Goal: Task Accomplishment & Management: Use online tool/utility

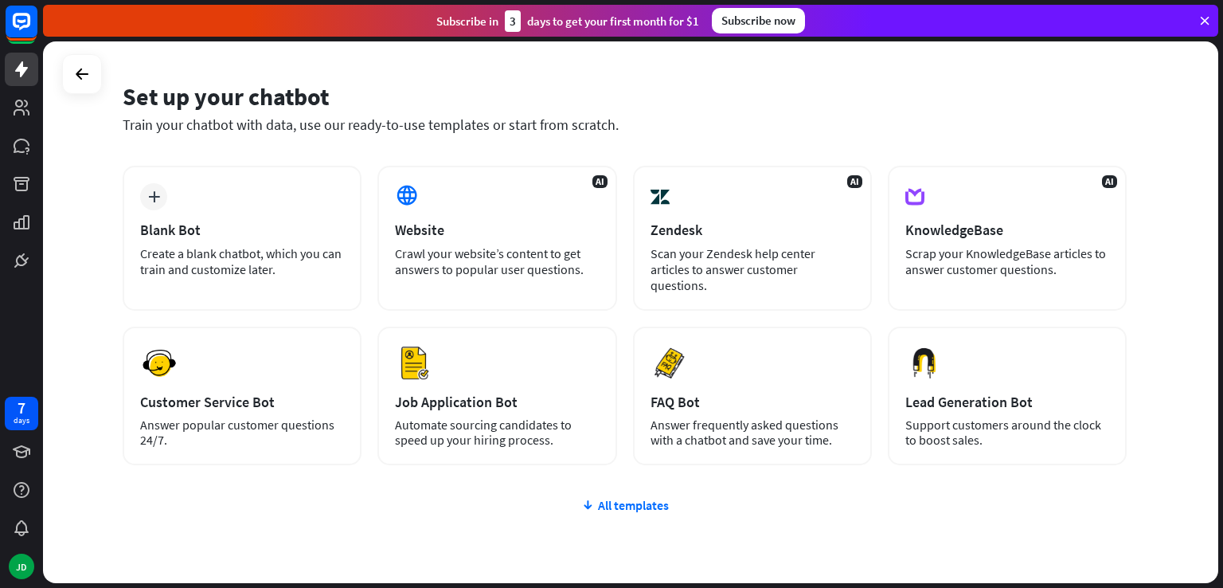
scroll to position [80, 0]
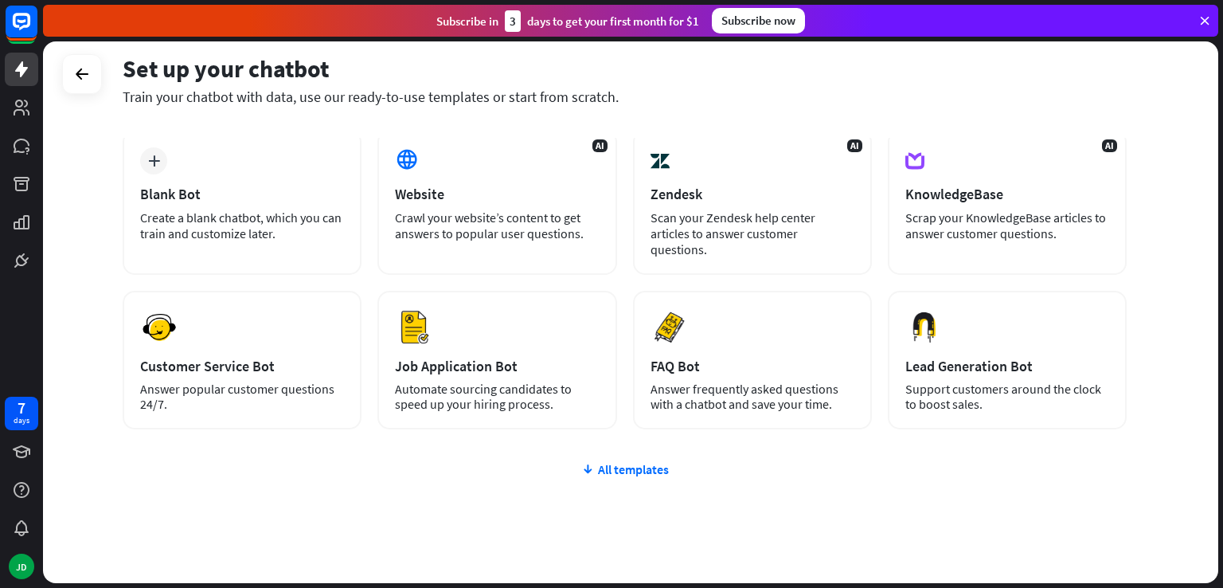
click at [1208, 19] on icon at bounding box center [1205, 21] width 14 height 14
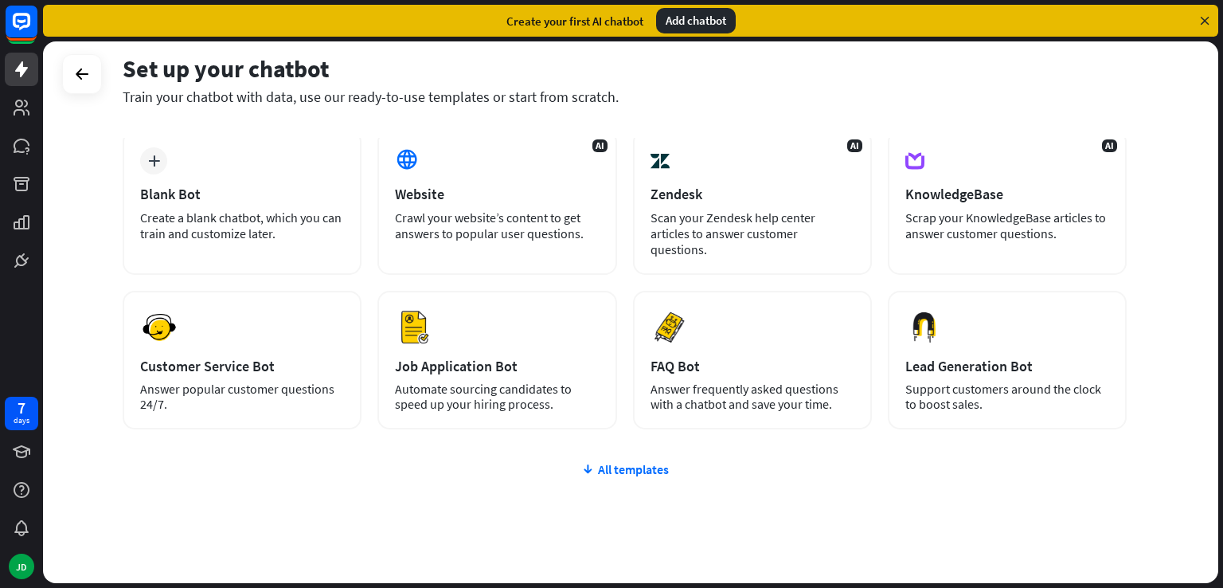
click at [1206, 20] on icon at bounding box center [1205, 21] width 14 height 14
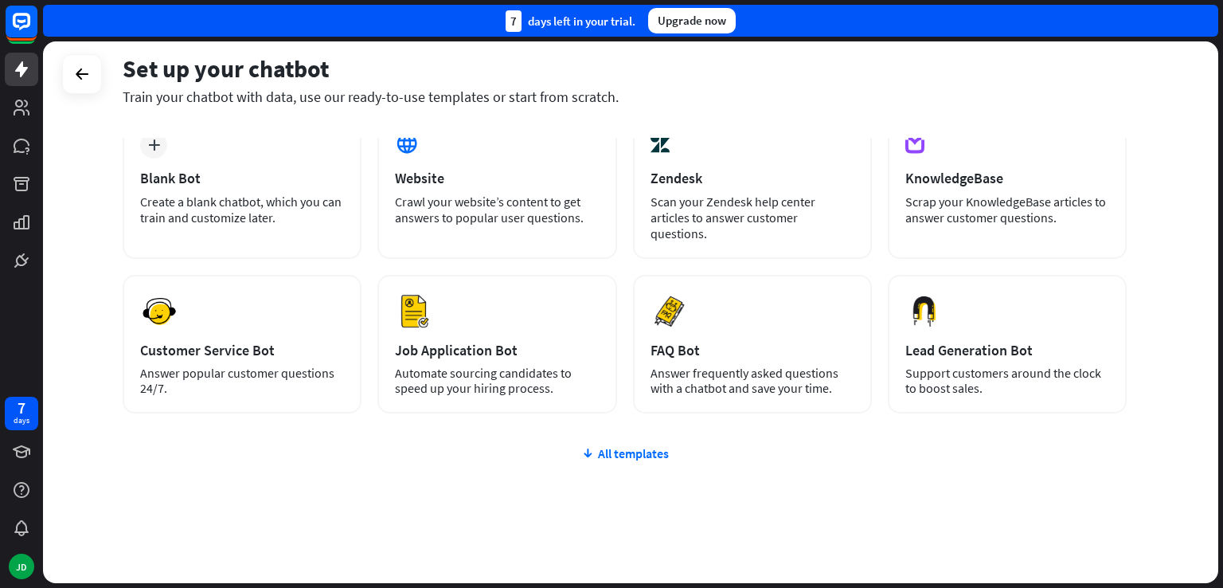
scroll to position [100, 0]
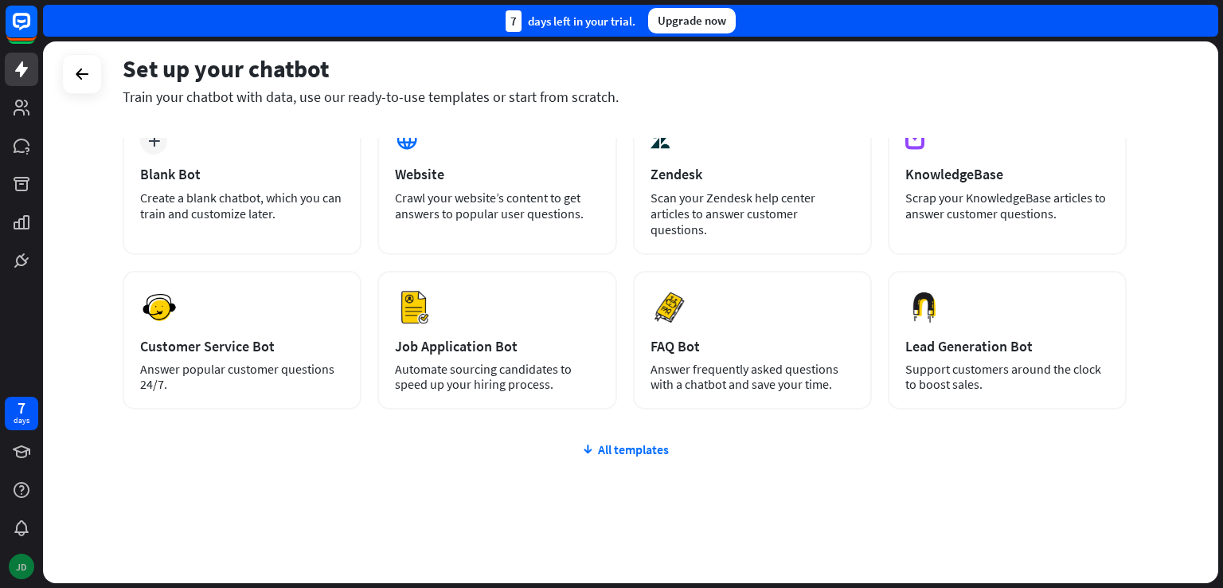
click at [20, 563] on div "JD" at bounding box center [21, 566] width 25 height 25
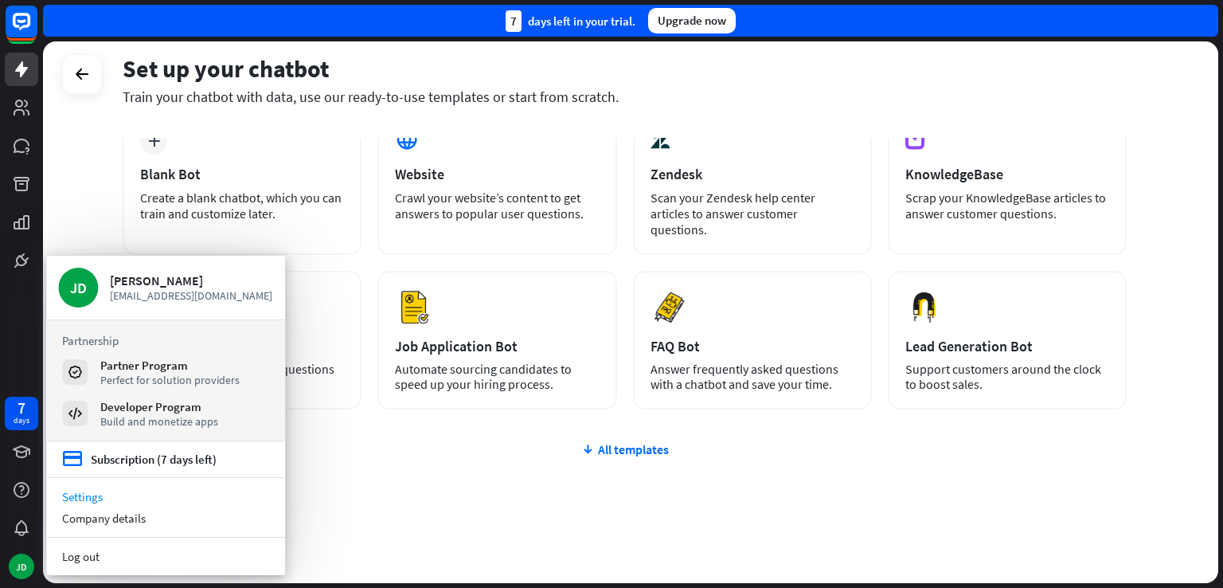
click at [98, 499] on link "Settings" at bounding box center [165, 497] width 239 height 22
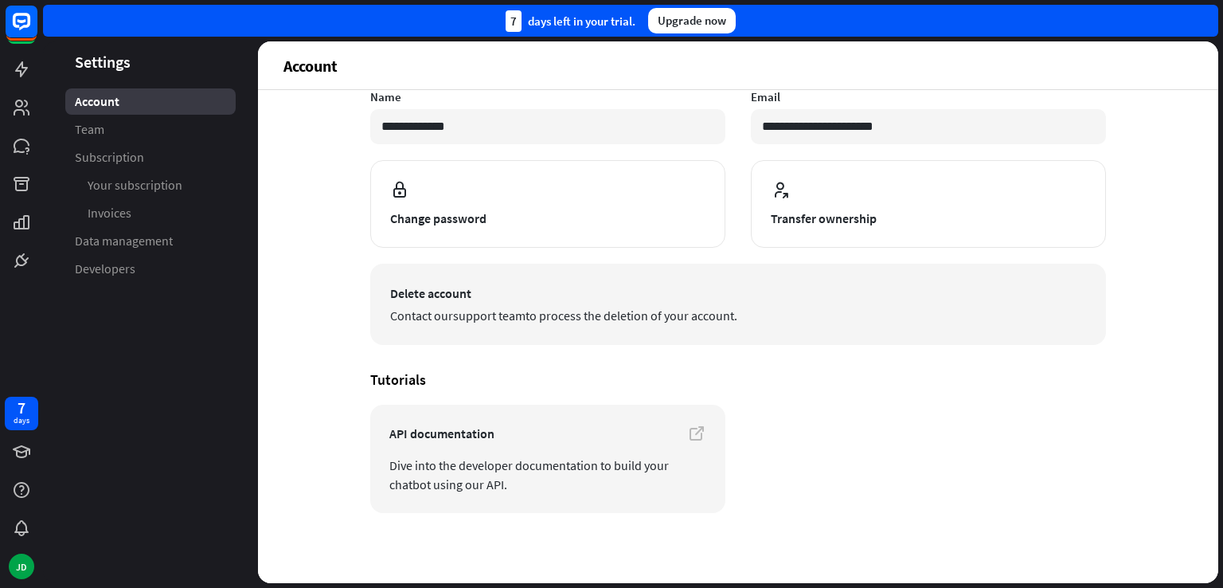
scroll to position [118, 0]
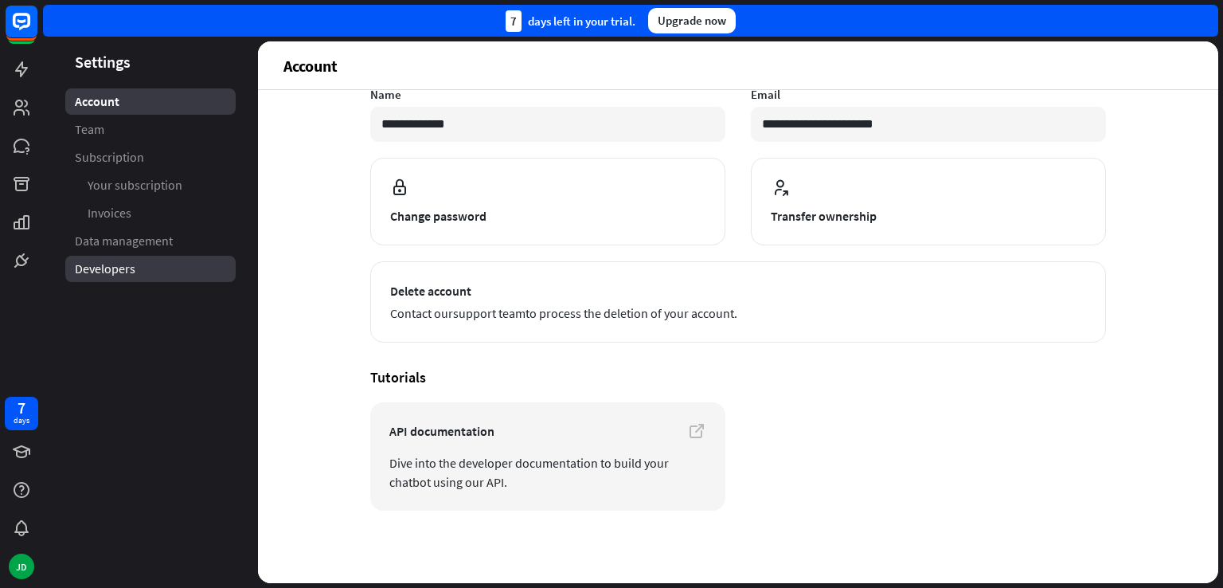
click at [143, 265] on link "Developers" at bounding box center [150, 269] width 170 height 26
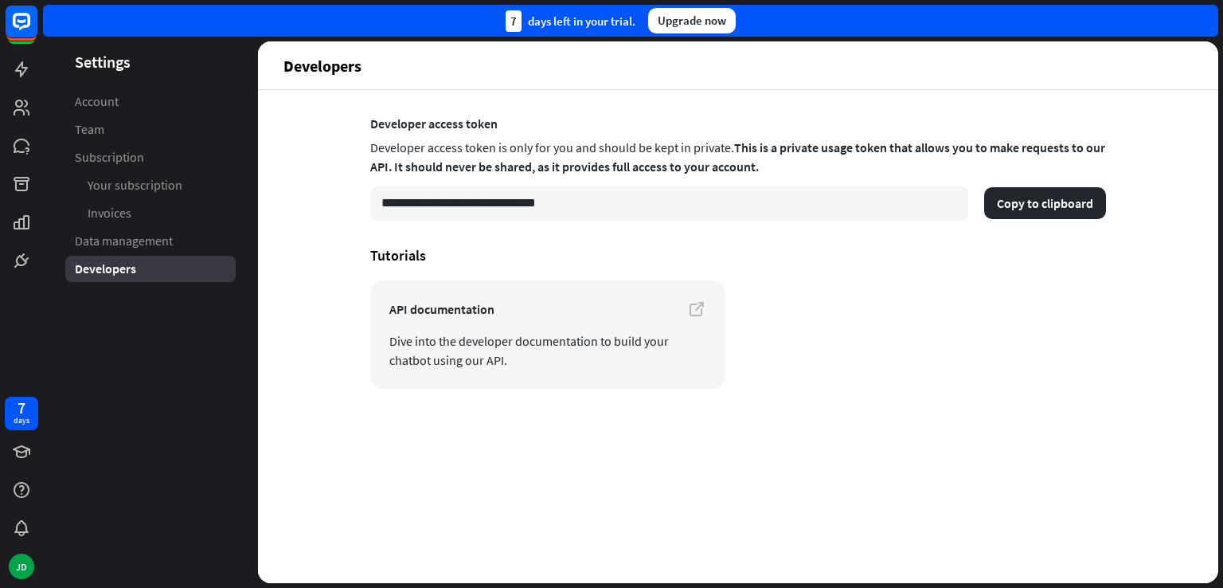
click at [153, 236] on span "Data management" at bounding box center [124, 241] width 98 height 17
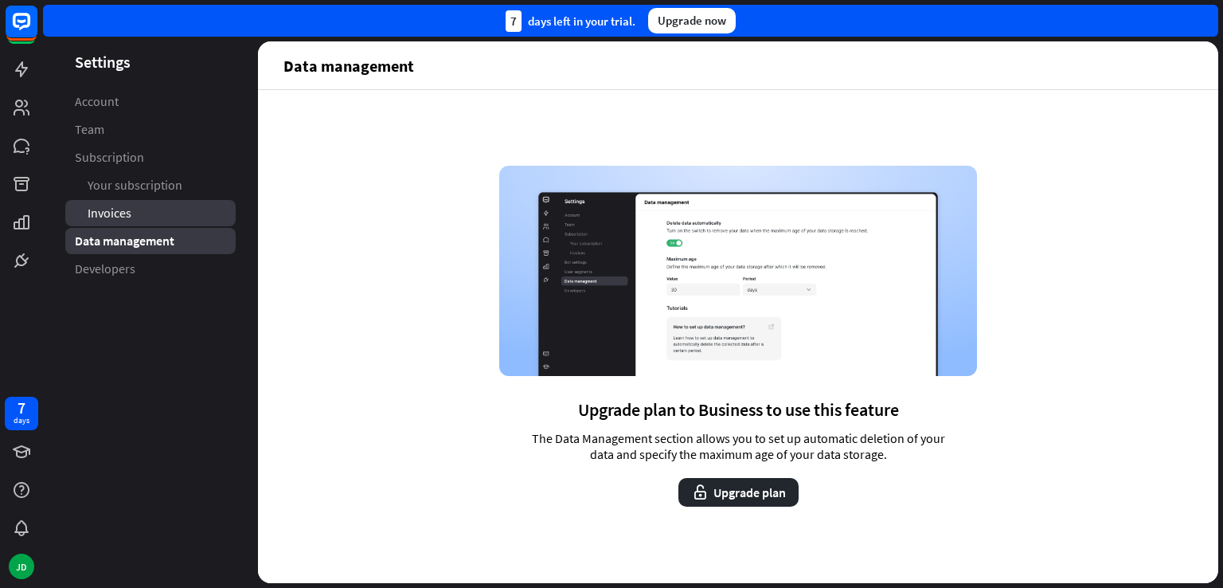
click at [133, 217] on link "Invoices" at bounding box center [150, 213] width 170 height 26
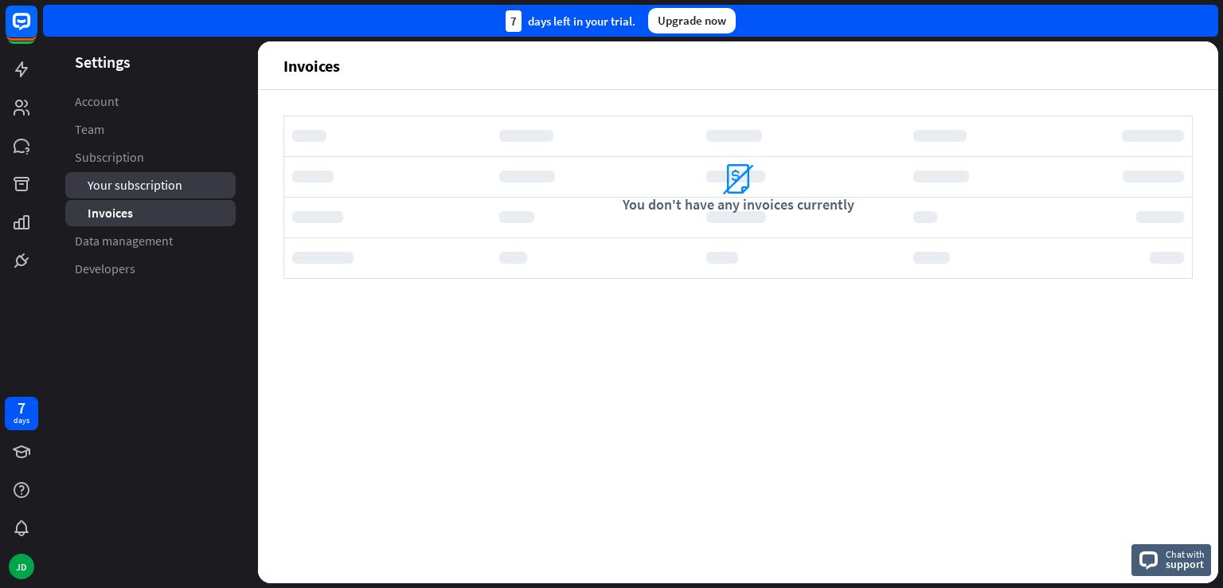
click at [150, 182] on span "Your subscription" at bounding box center [135, 185] width 95 height 17
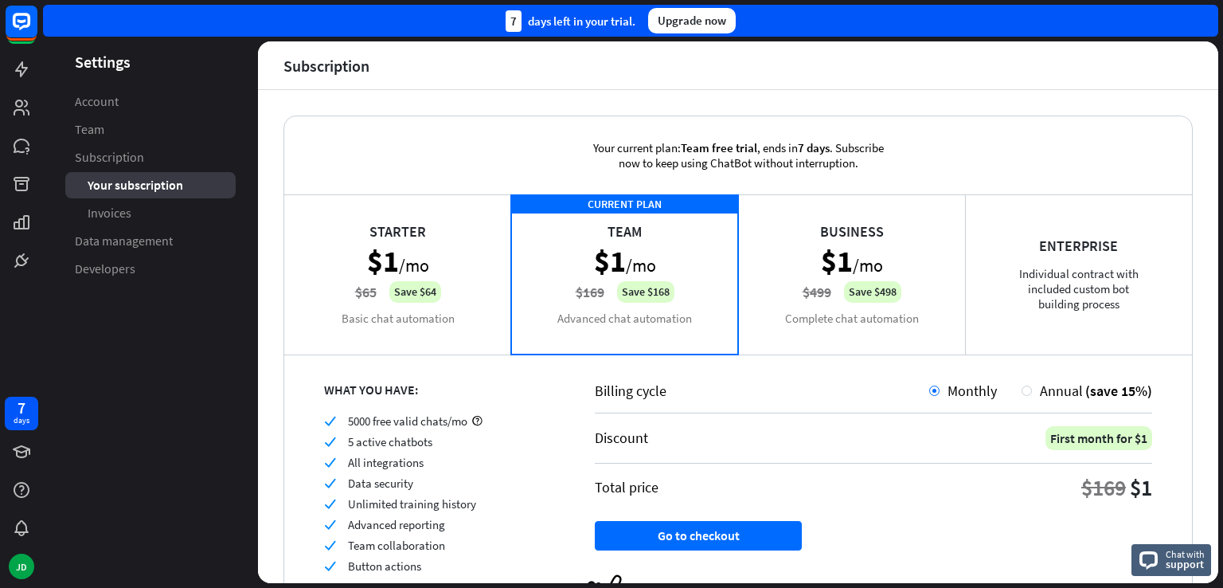
click at [140, 162] on span "Subscription" at bounding box center [109, 157] width 69 height 17
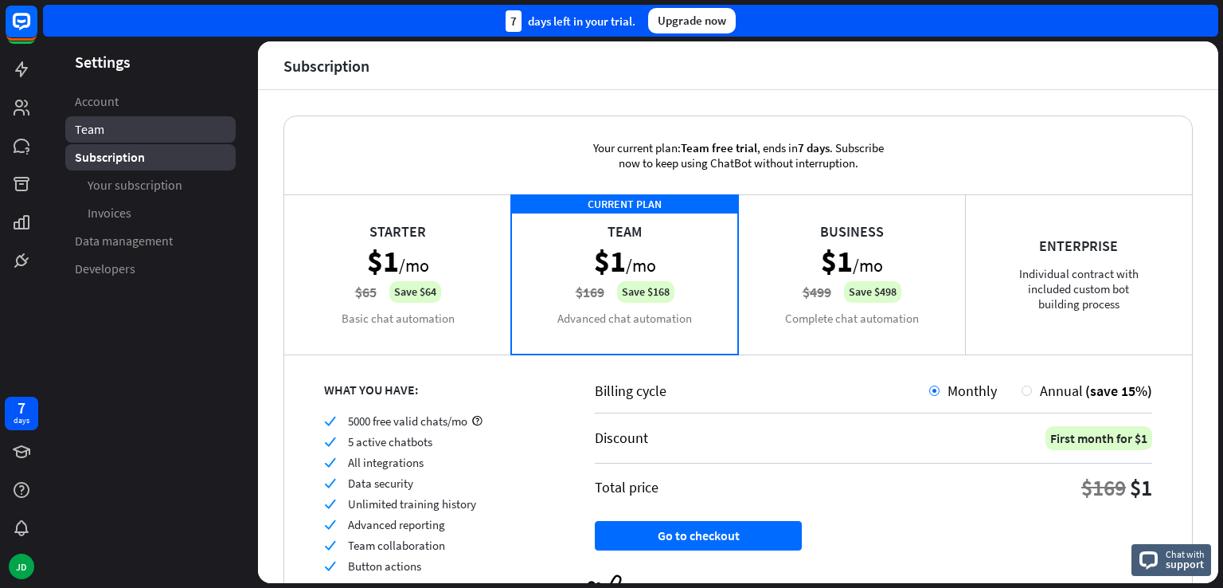
click at [134, 138] on link "Team" at bounding box center [150, 129] width 170 height 26
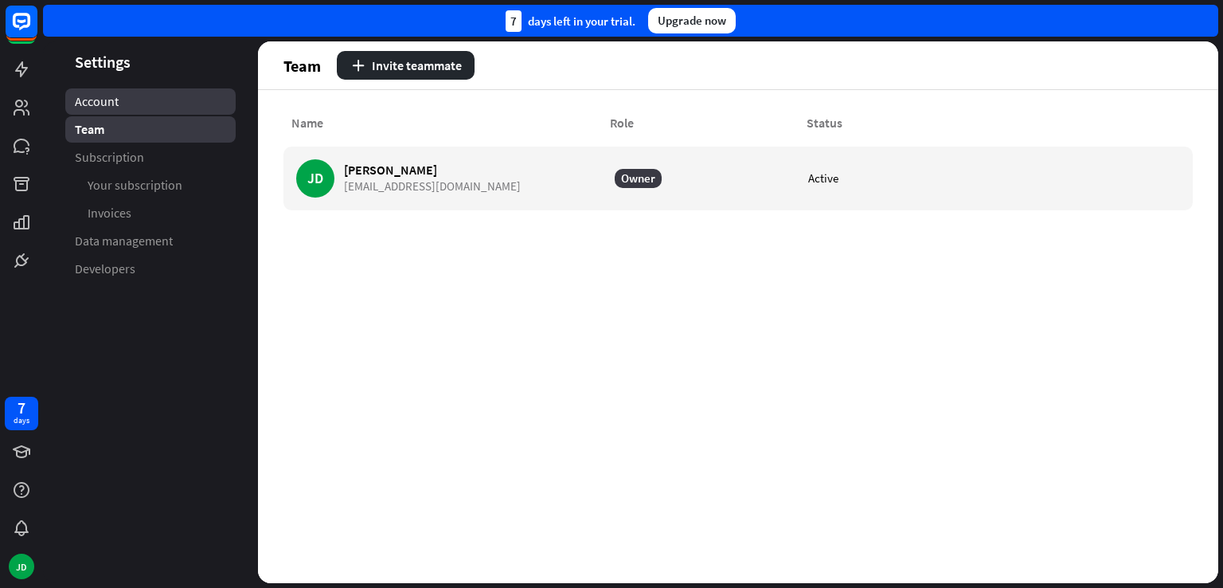
click at [141, 112] on link "Account" at bounding box center [150, 101] width 170 height 26
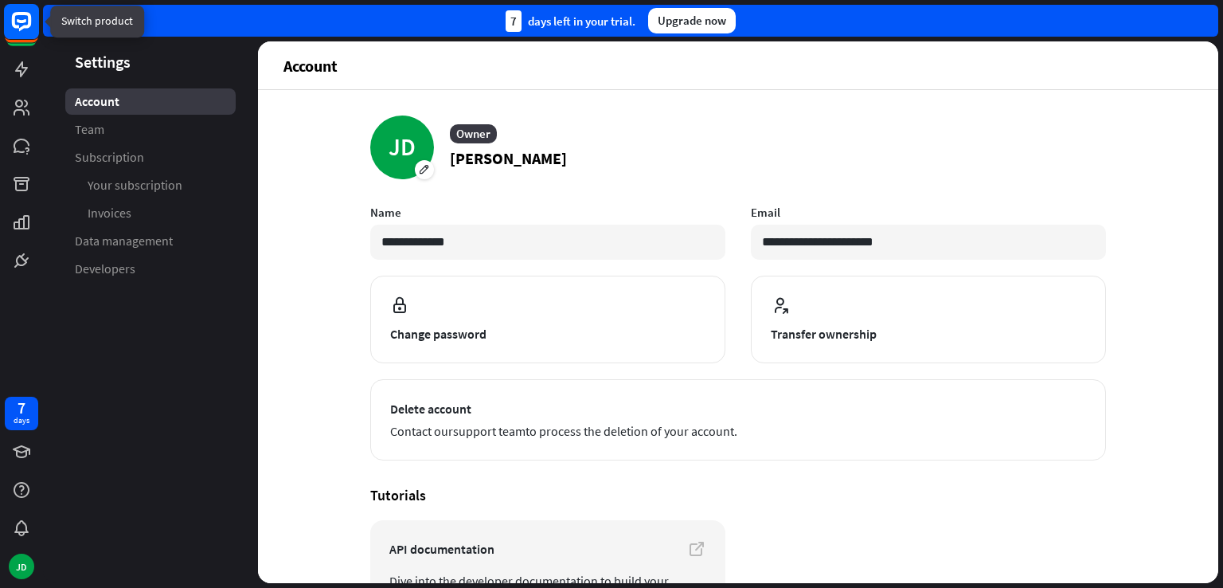
click at [31, 25] on icon at bounding box center [21, 21] width 19 height 19
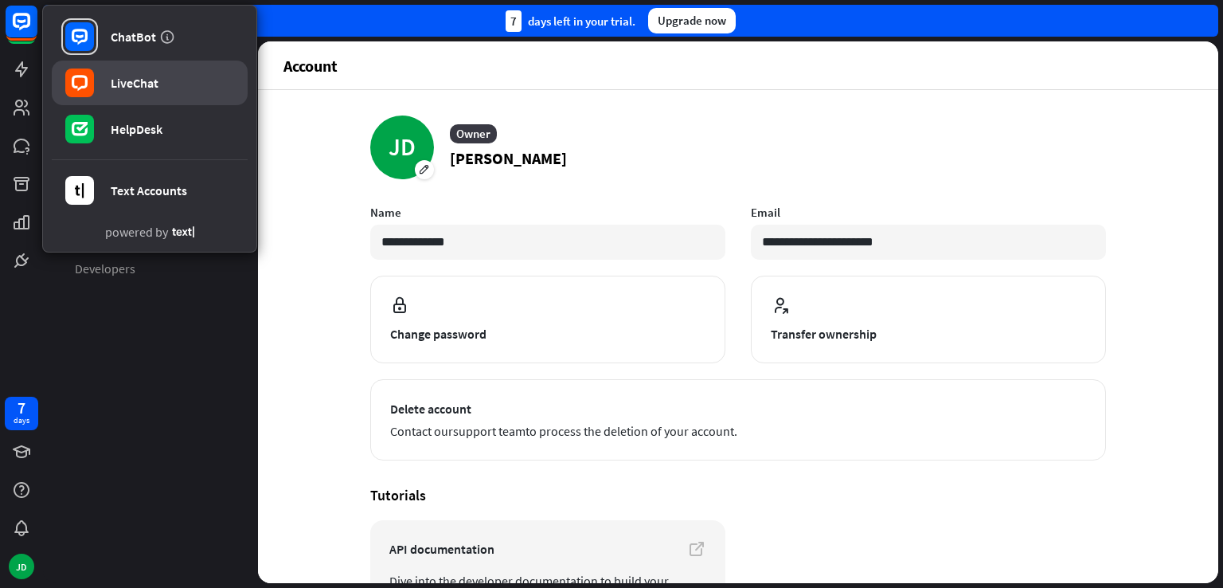
click at [145, 85] on div "LiveChat" at bounding box center [135, 83] width 48 height 16
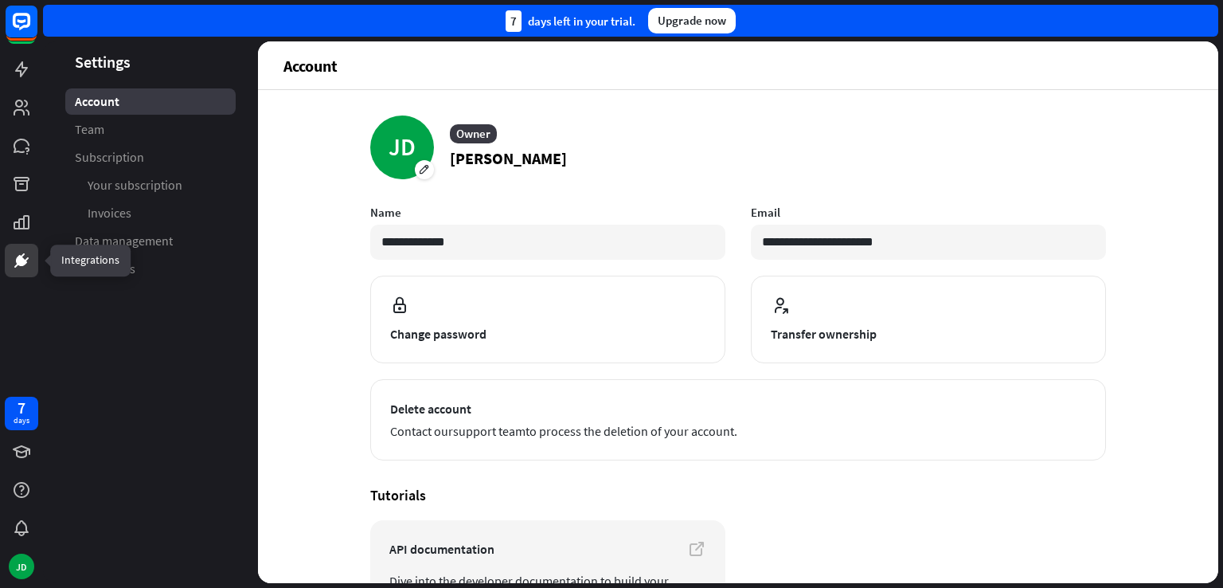
click at [26, 256] on icon at bounding box center [21, 260] width 19 height 19
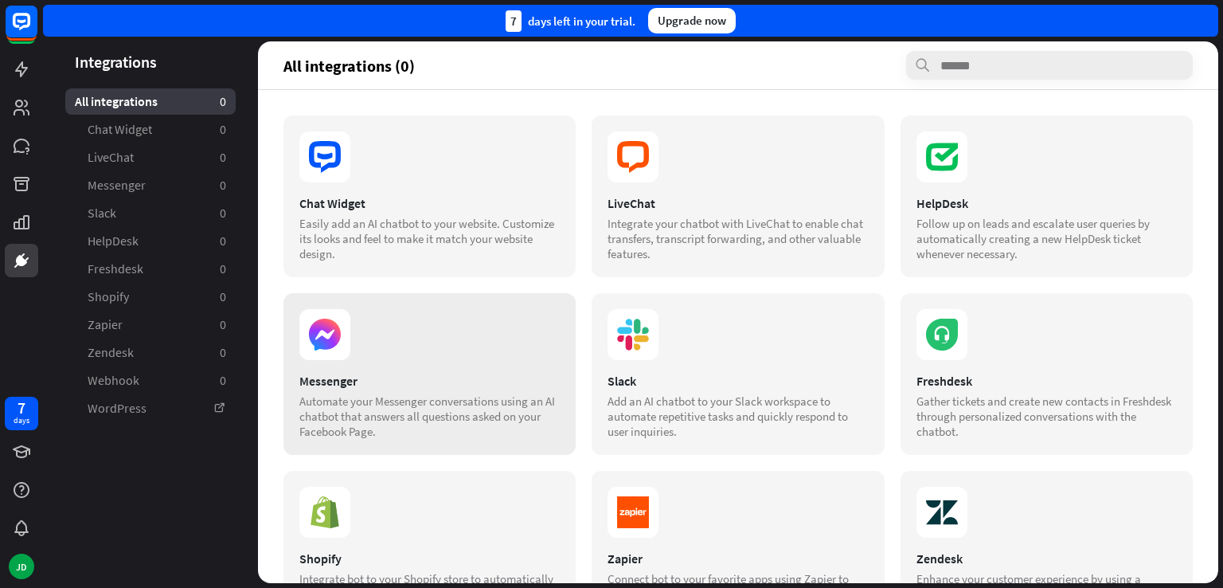
click at [387, 376] on div "Messenger" at bounding box center [429, 381] width 260 height 16
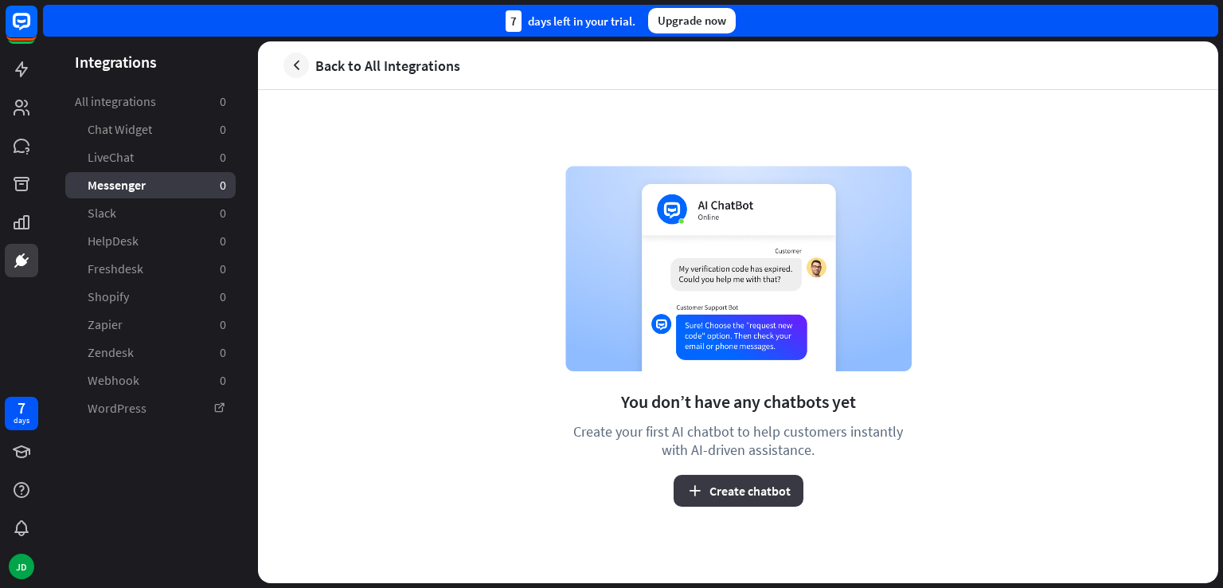
click at [761, 487] on button "Create chatbot" at bounding box center [739, 491] width 130 height 32
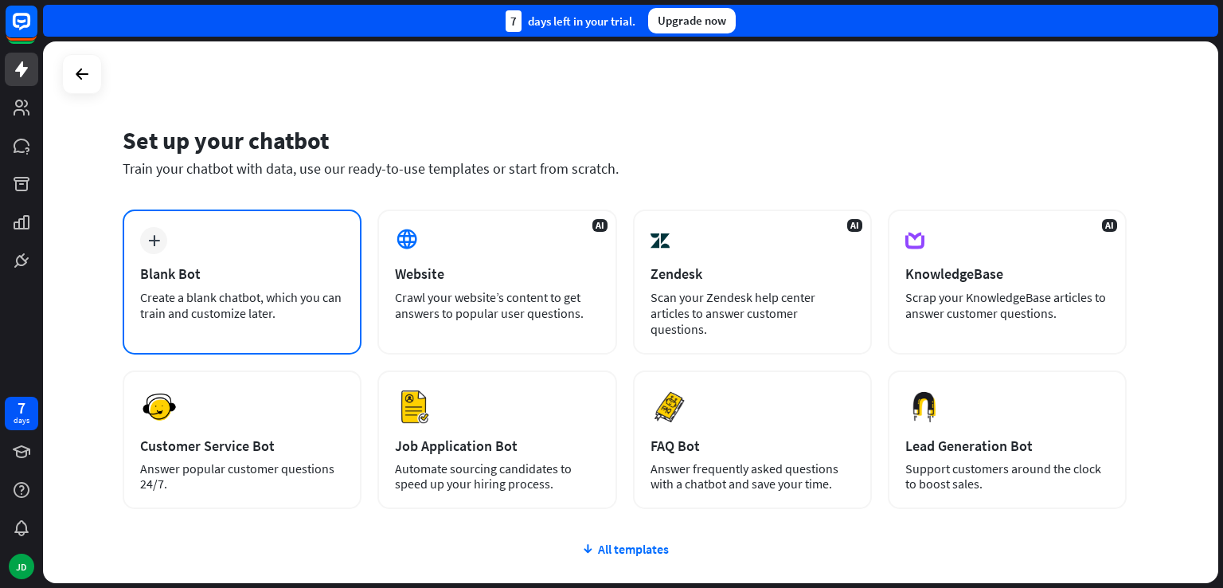
click at [233, 256] on div "plus Blank Bot Create a blank chatbot, which you can train and customize later." at bounding box center [242, 281] width 239 height 145
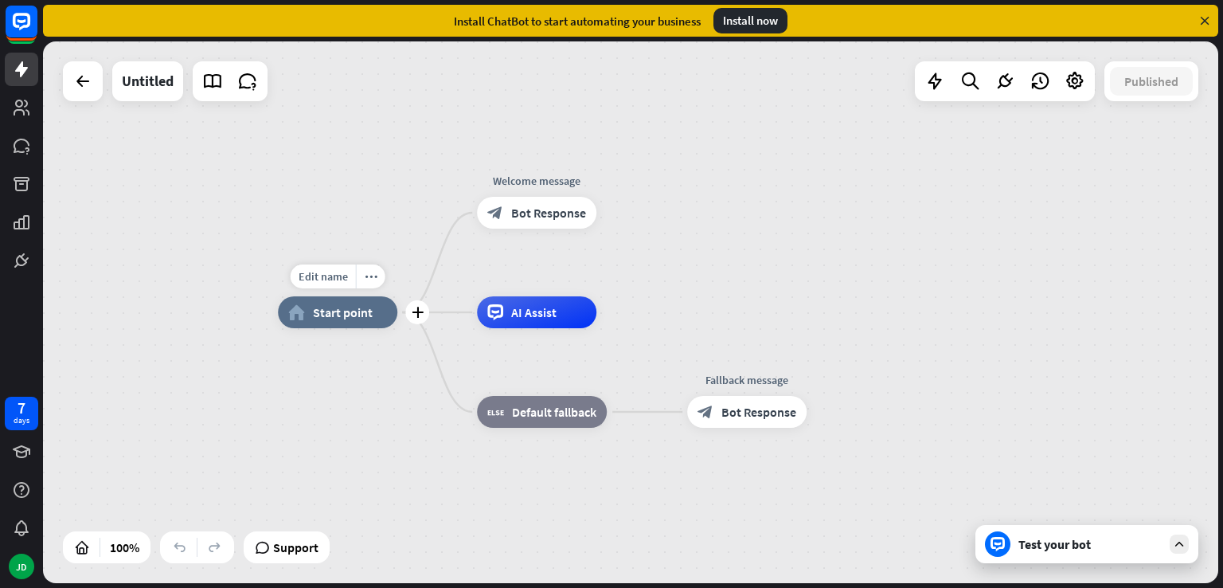
click at [352, 319] on span "Start point" at bounding box center [343, 312] width 60 height 16
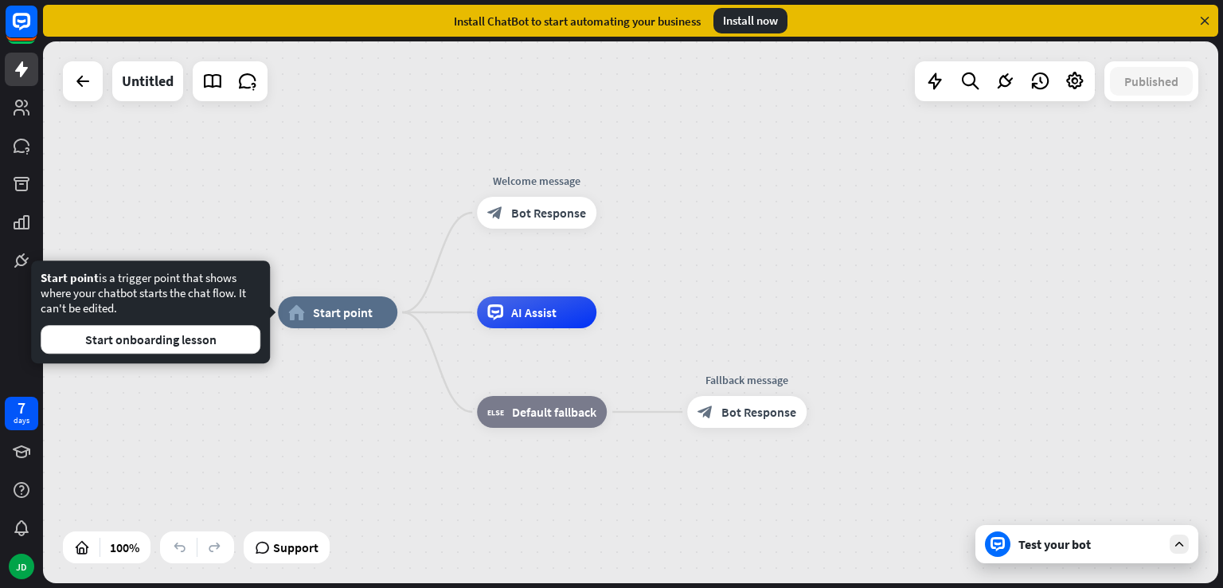
click at [372, 396] on div "Edit name more_horiz home_2 Start point Welcome message block_bot_response Bot …" at bounding box center [866, 583] width 1176 height 542
